Goal: Task Accomplishment & Management: Manage account settings

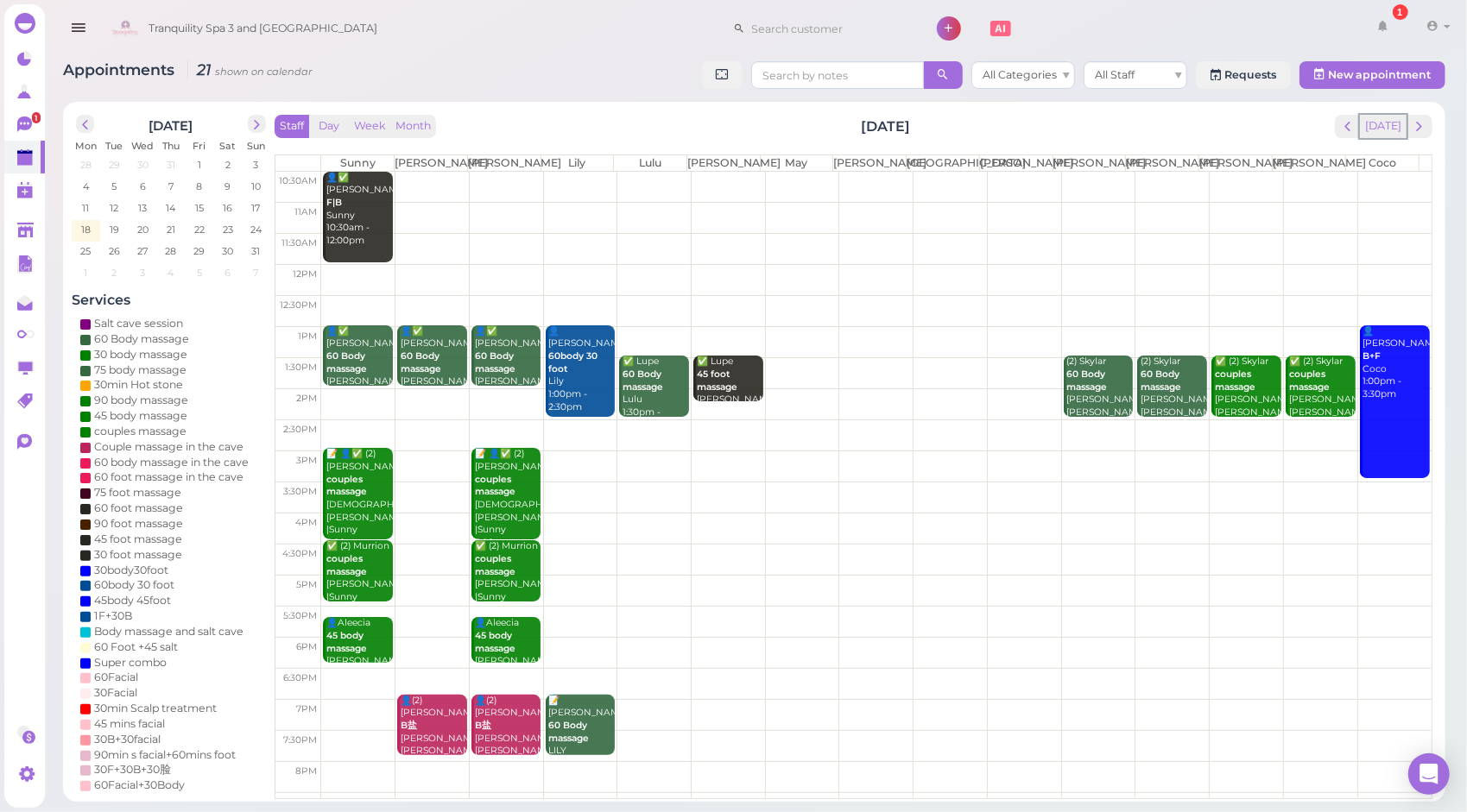
click at [1393, 117] on button "[DATE]" at bounding box center [1383, 126] width 46 height 23
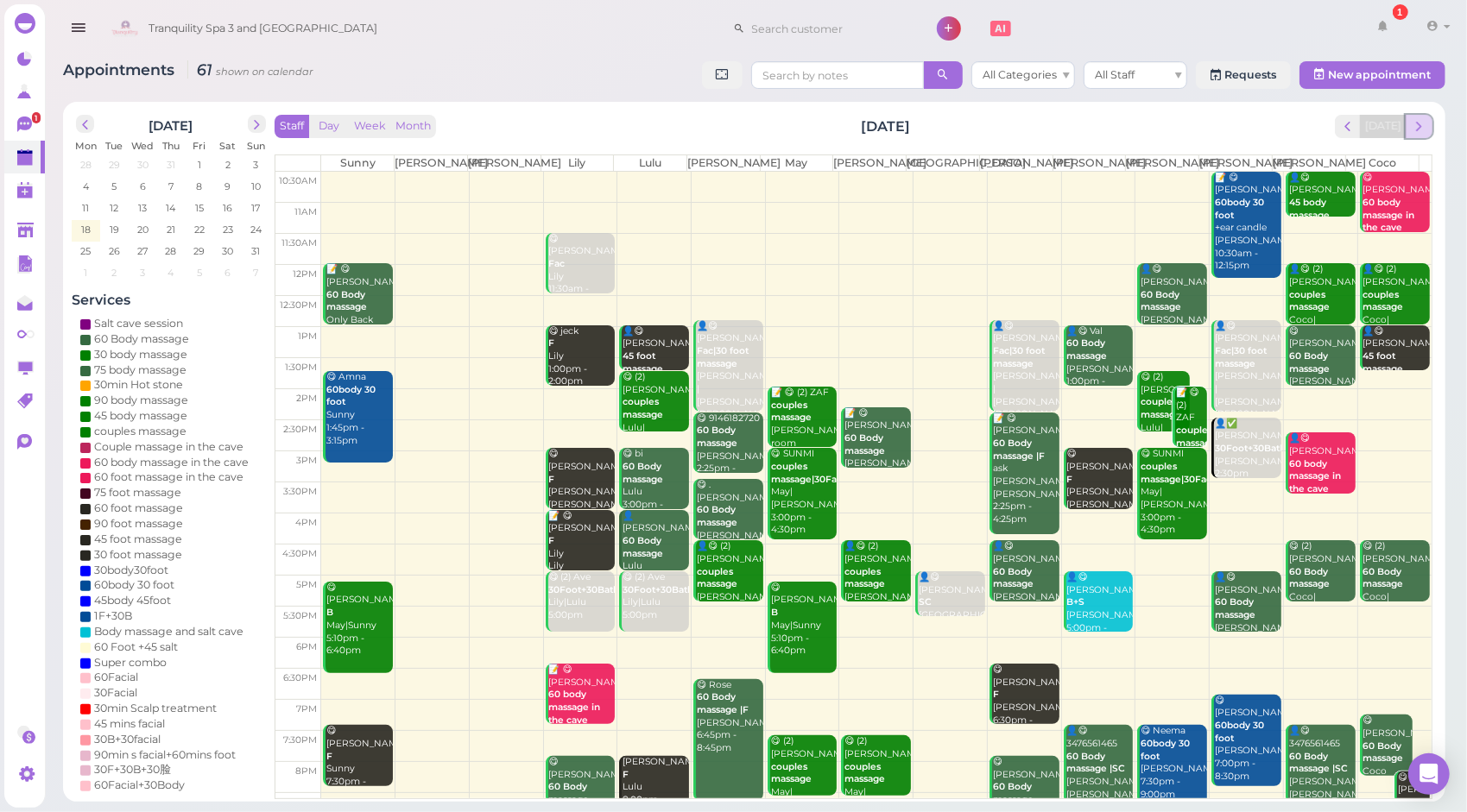
click at [1412, 133] on span "next" at bounding box center [1419, 127] width 17 height 17
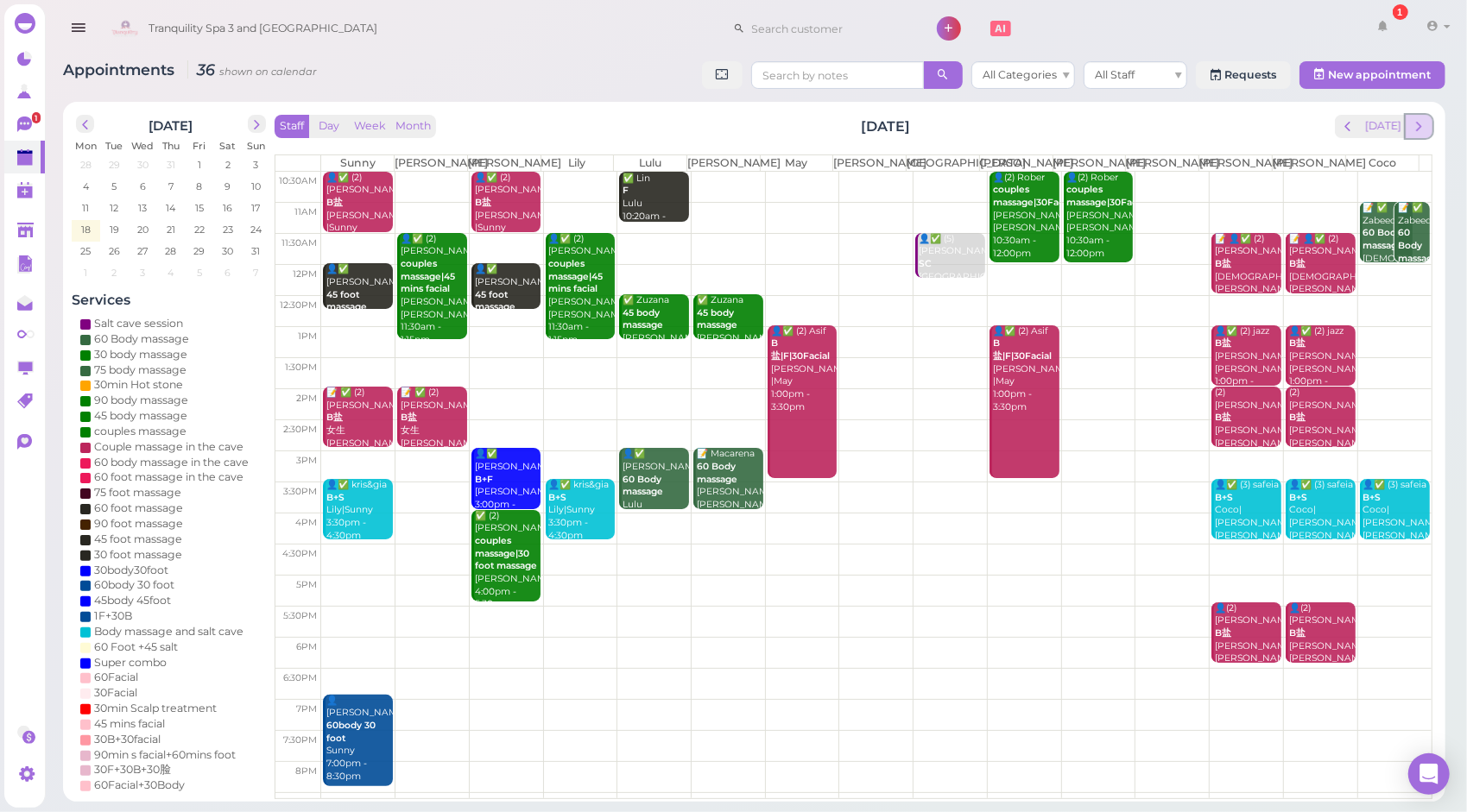
click at [1420, 123] on span "next" at bounding box center [1419, 127] width 17 height 17
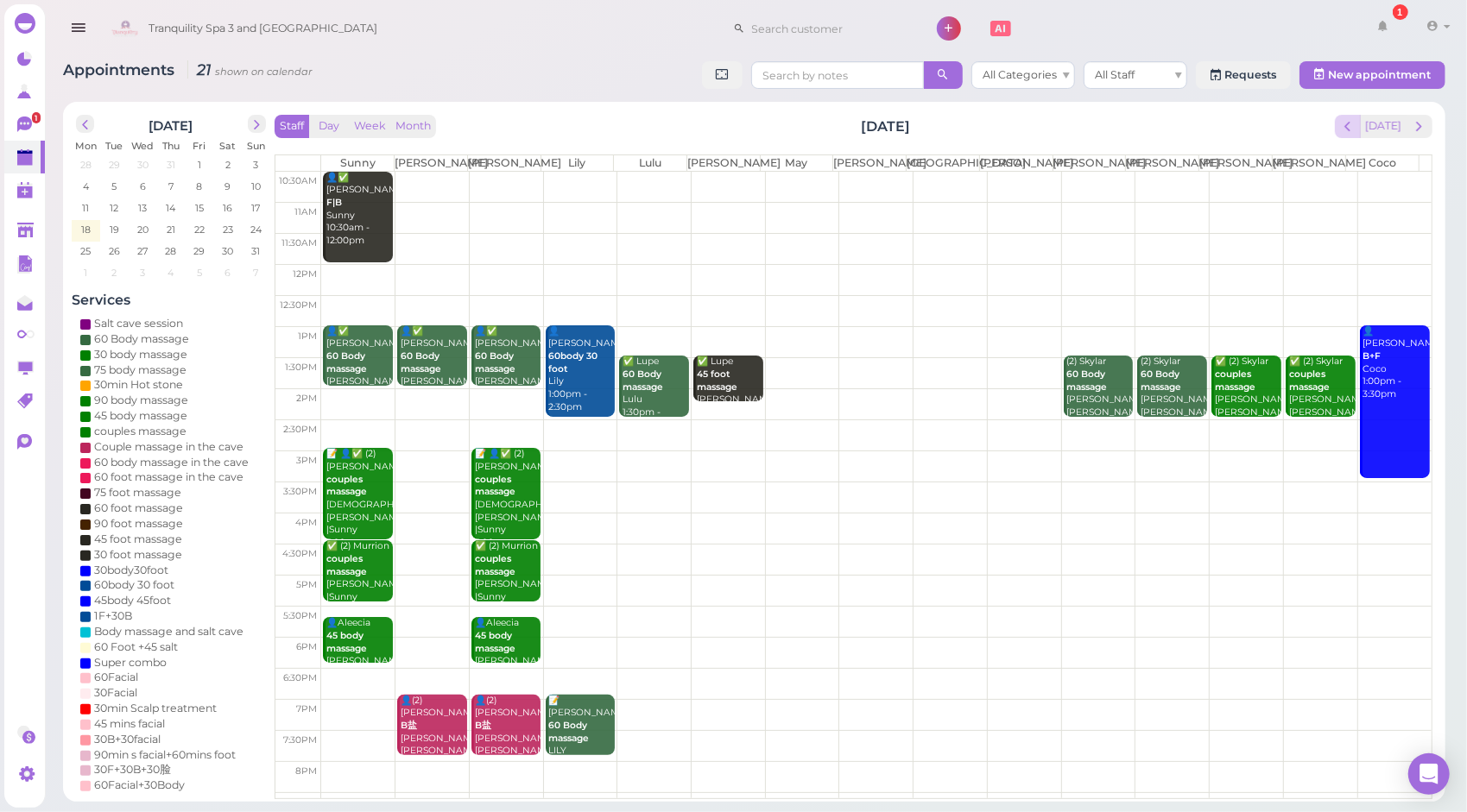
click at [1356, 119] on span "prev" at bounding box center [1348, 127] width 17 height 17
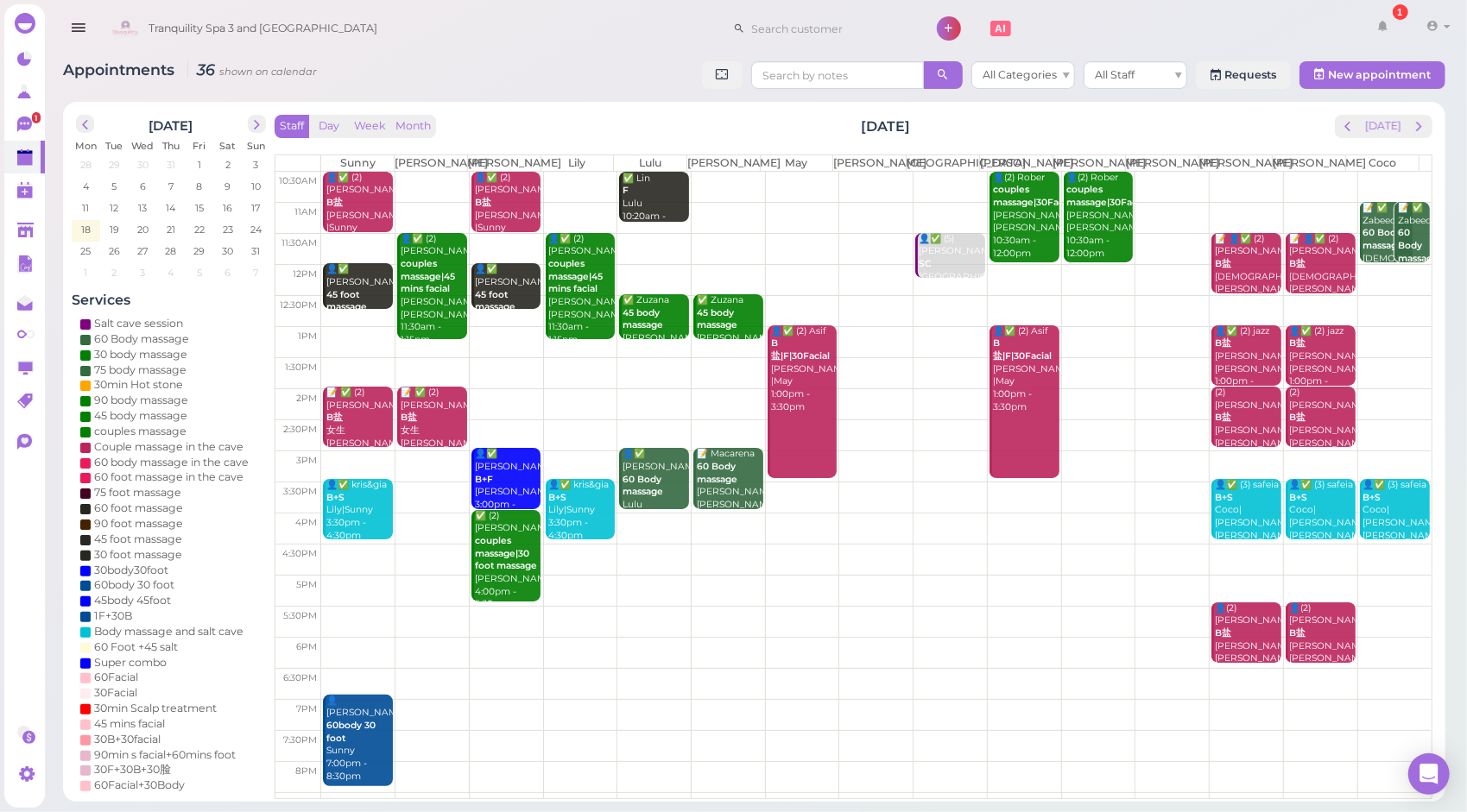
click at [1081, 129] on div "Staff Day Week Month [DATE] [DATE]" at bounding box center [854, 126] width 1158 height 23
click at [1398, 225] on div "📝 ✅ Zabeeda 60 Body massage [DEMOGRAPHIC_DATA] Coco 11:00am - 12:00pm" at bounding box center [1412, 265] width 32 height 127
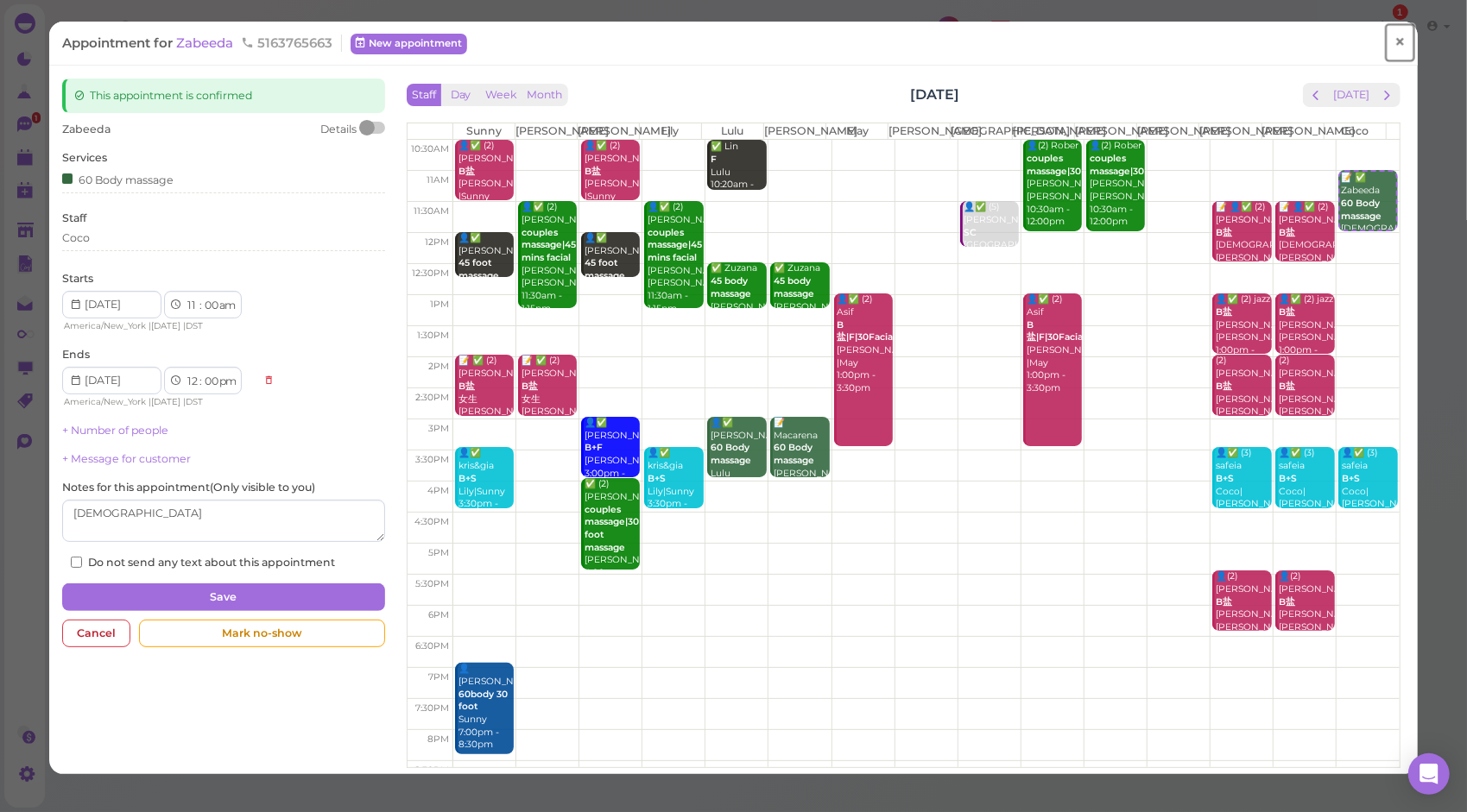
click at [1394, 43] on span "×" at bounding box center [1399, 43] width 11 height 24
click at [1394, 40] on span "×" at bounding box center [1399, 43] width 11 height 24
